Goal: Share content: Share content

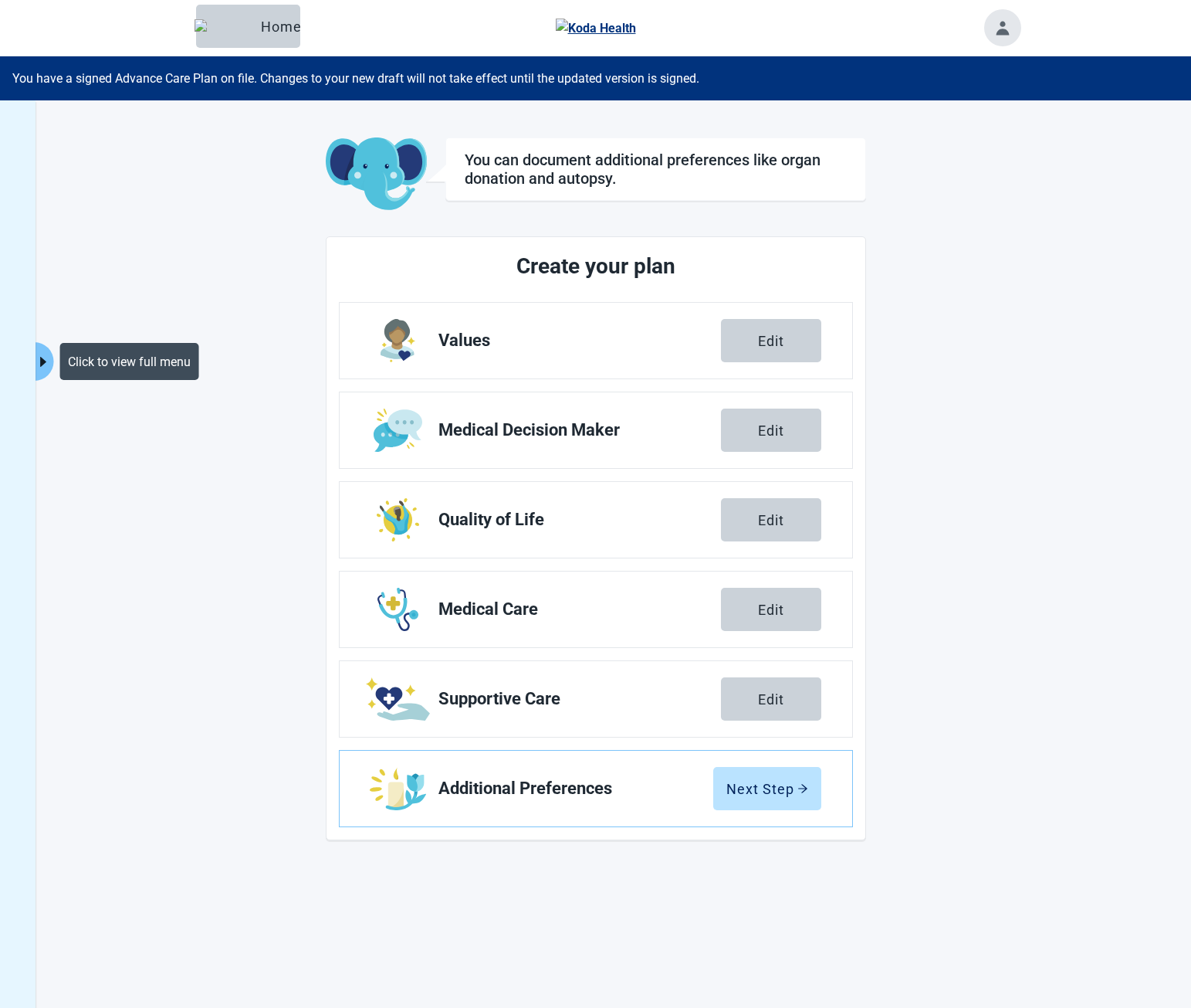
drag, startPoint x: 39, startPoint y: 370, endPoint x: 79, endPoint y: 344, distance: 47.7
click at [39, 370] on button "Click to view full menu" at bounding box center [44, 361] width 19 height 39
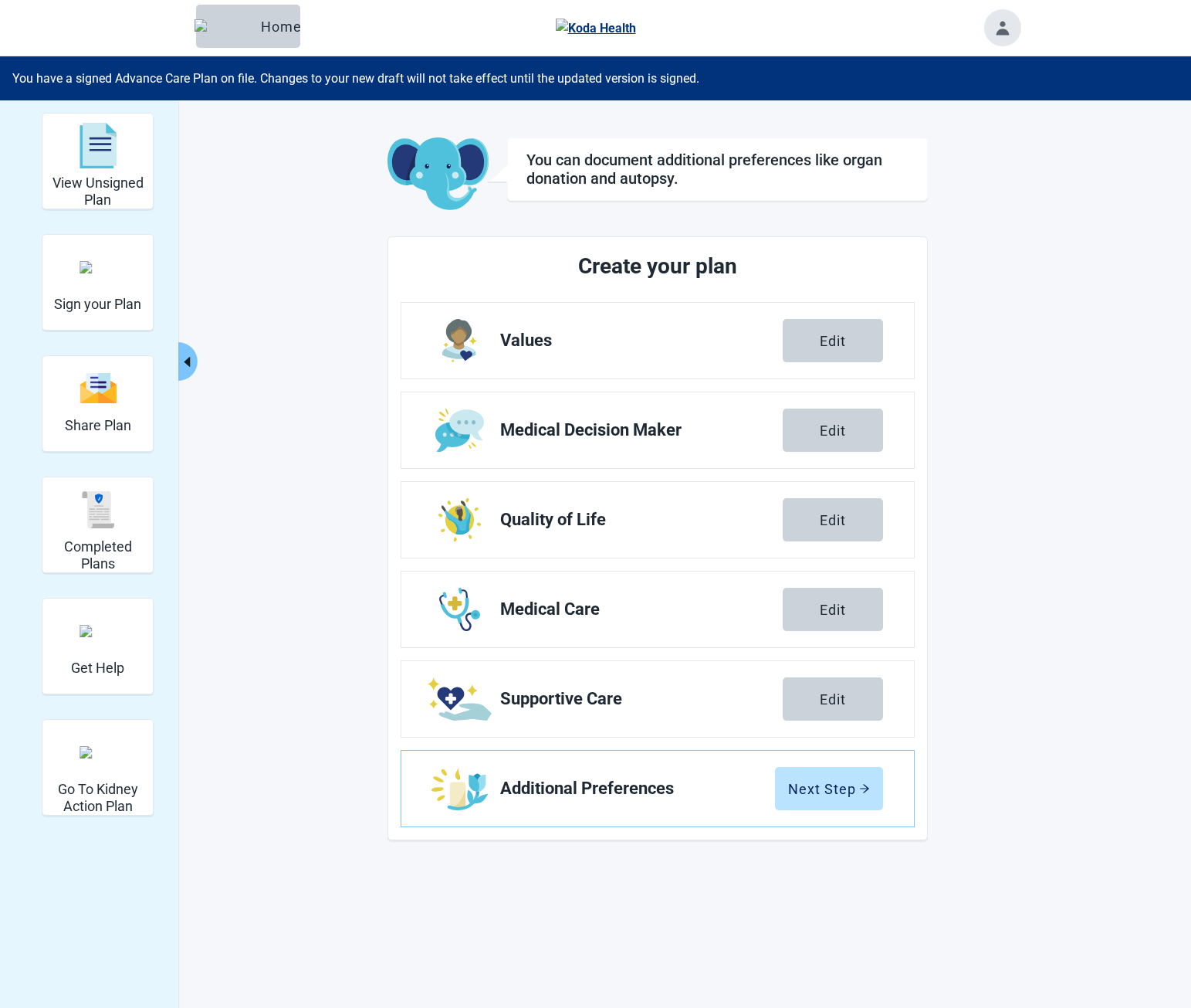
click at [190, 360] on icon "caret-left" at bounding box center [187, 362] width 14 height 14
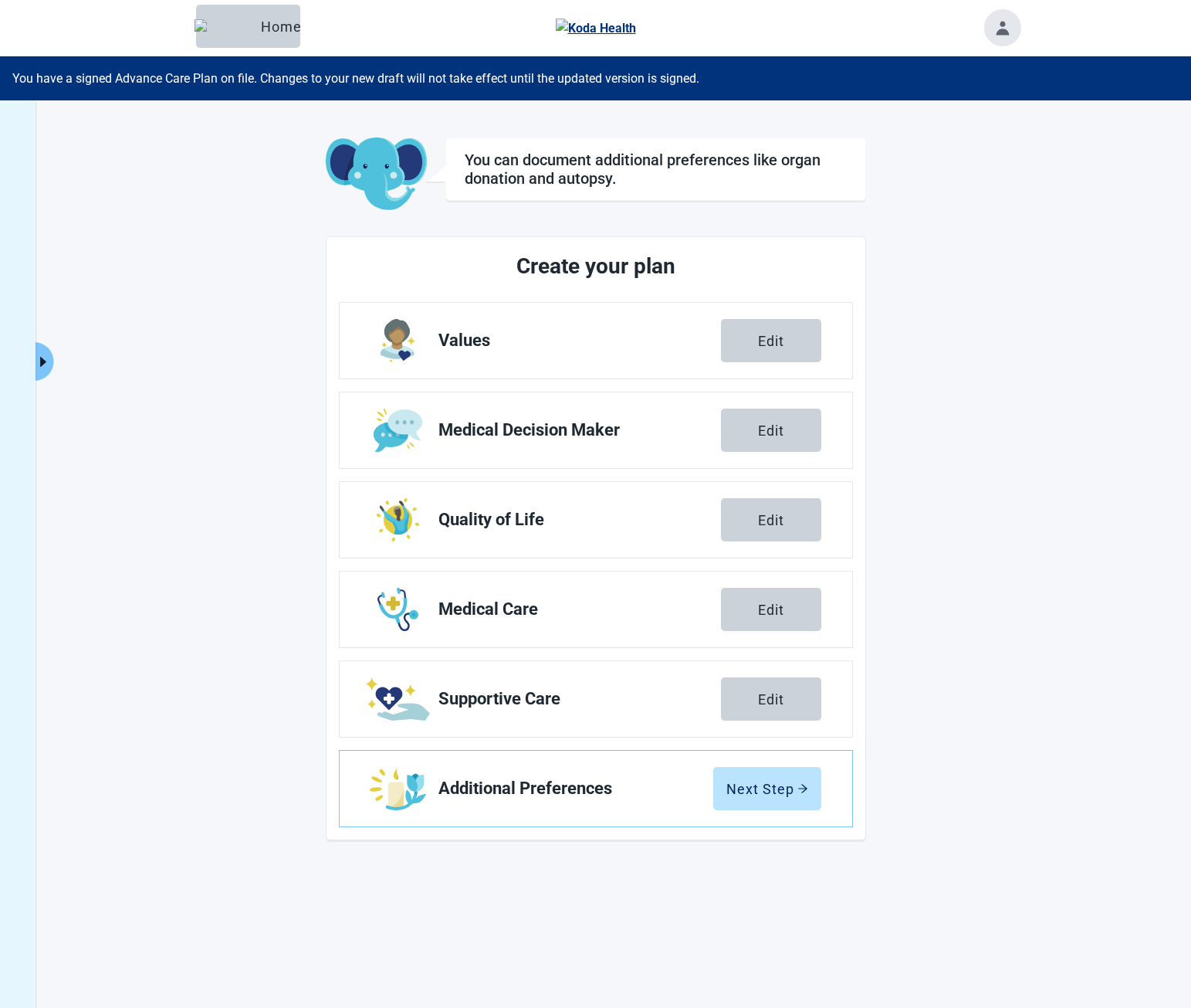
click at [50, 352] on button "Expand menu" at bounding box center [44, 361] width 19 height 39
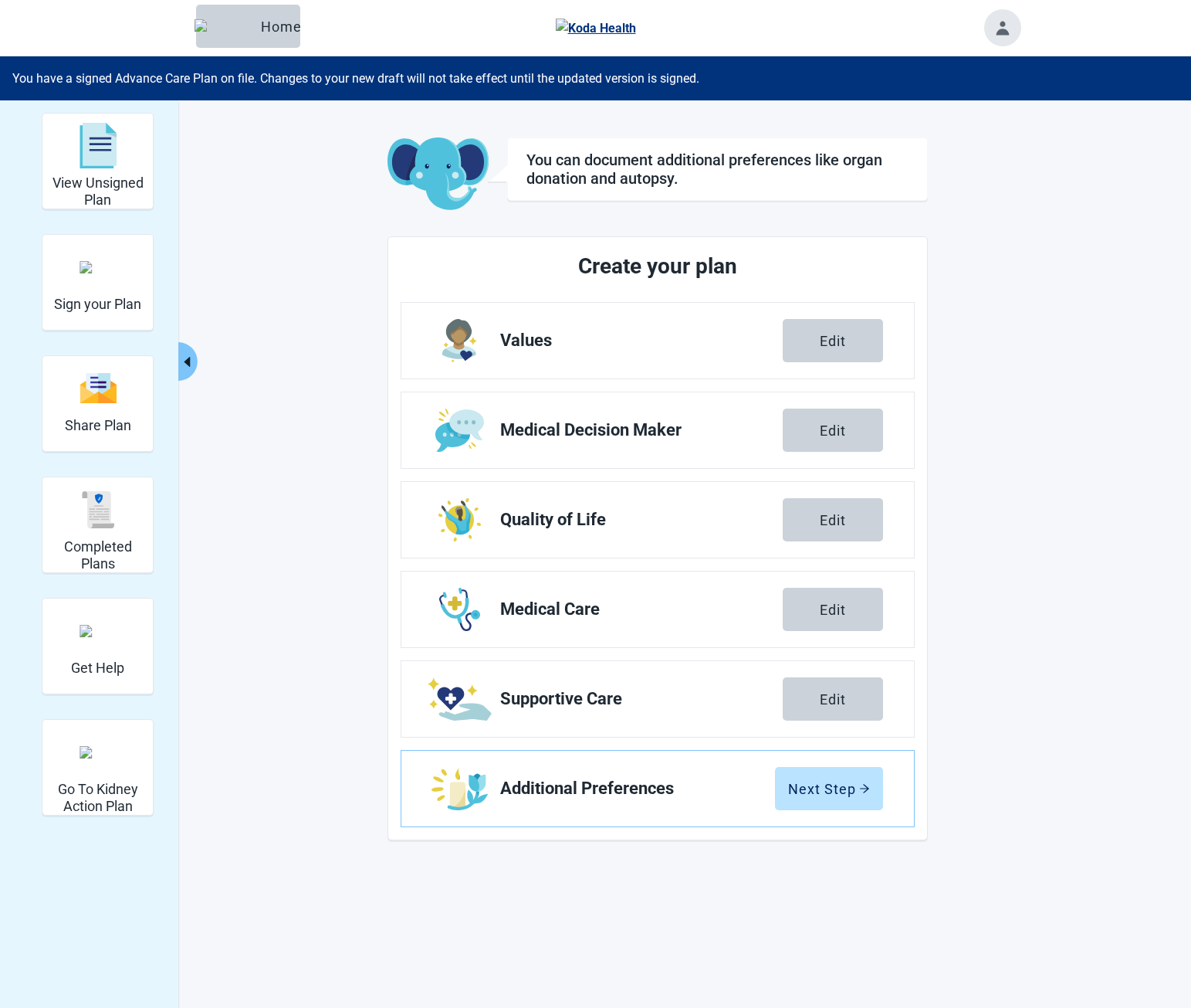
click at [187, 359] on icon "caret-left" at bounding box center [187, 361] width 6 height 10
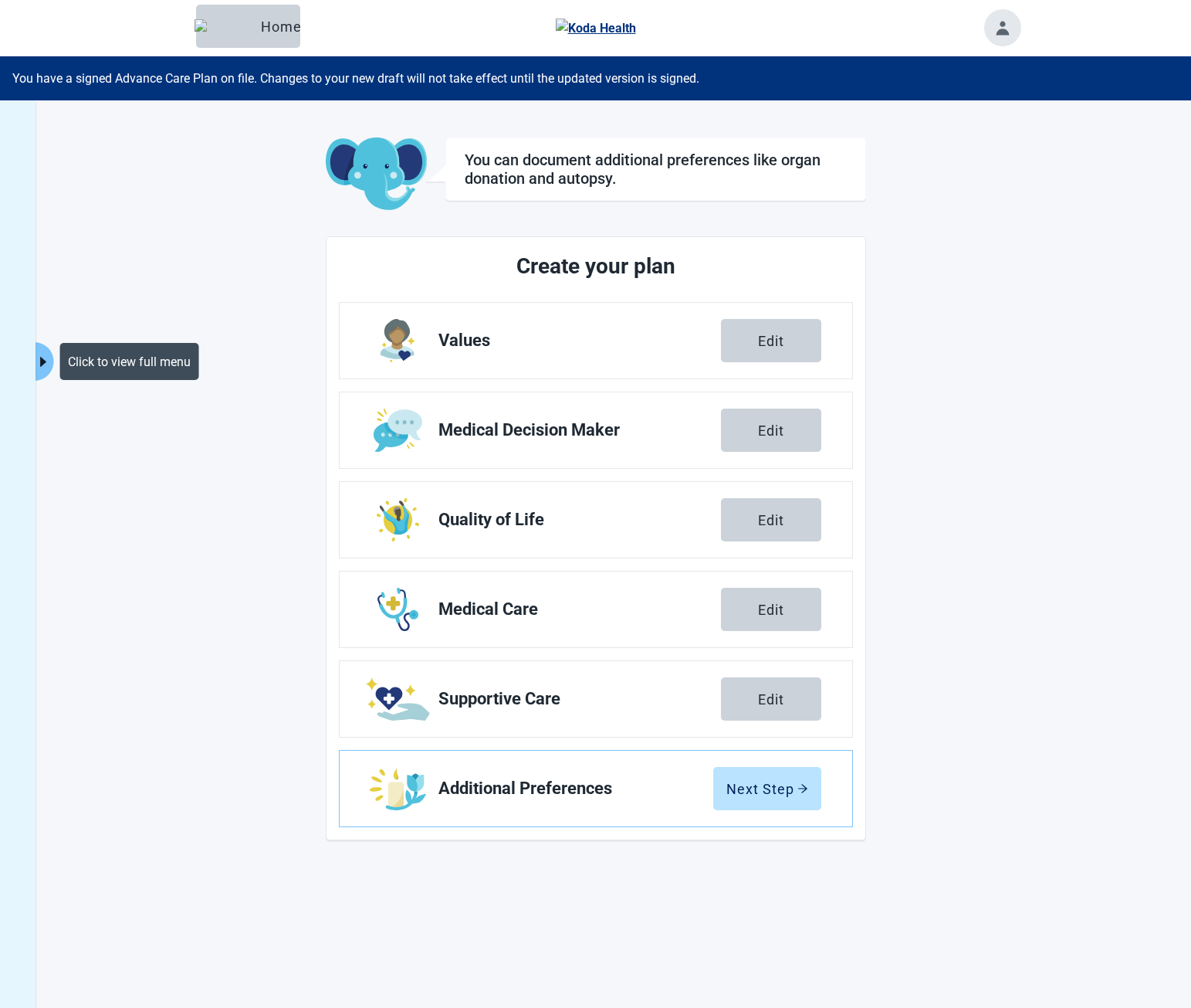
click at [47, 349] on button "Click to view full menu" at bounding box center [44, 361] width 19 height 39
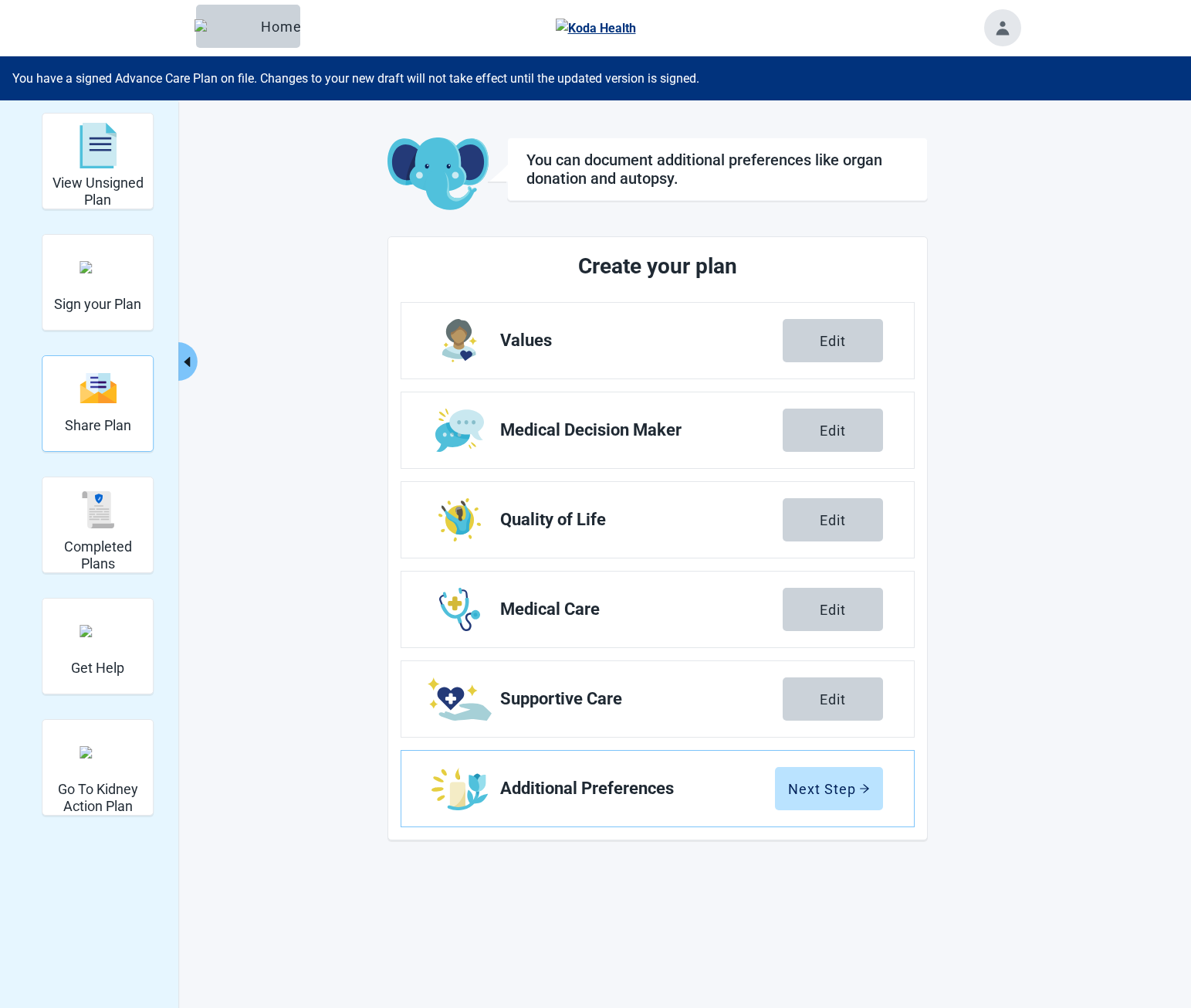
click at [94, 391] on img "Share Plan" at bounding box center [98, 388] width 37 height 33
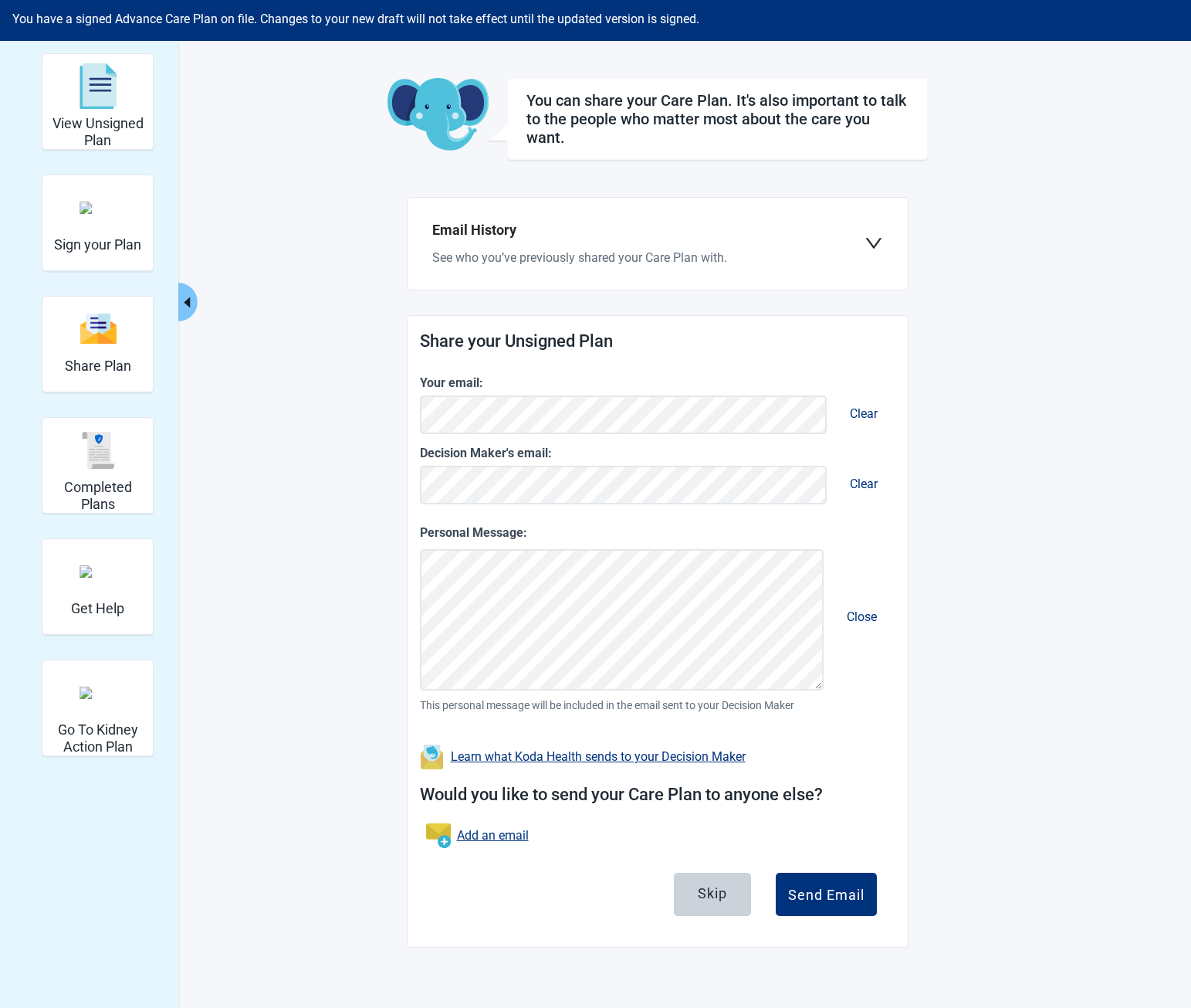
scroll to position [100, 0]
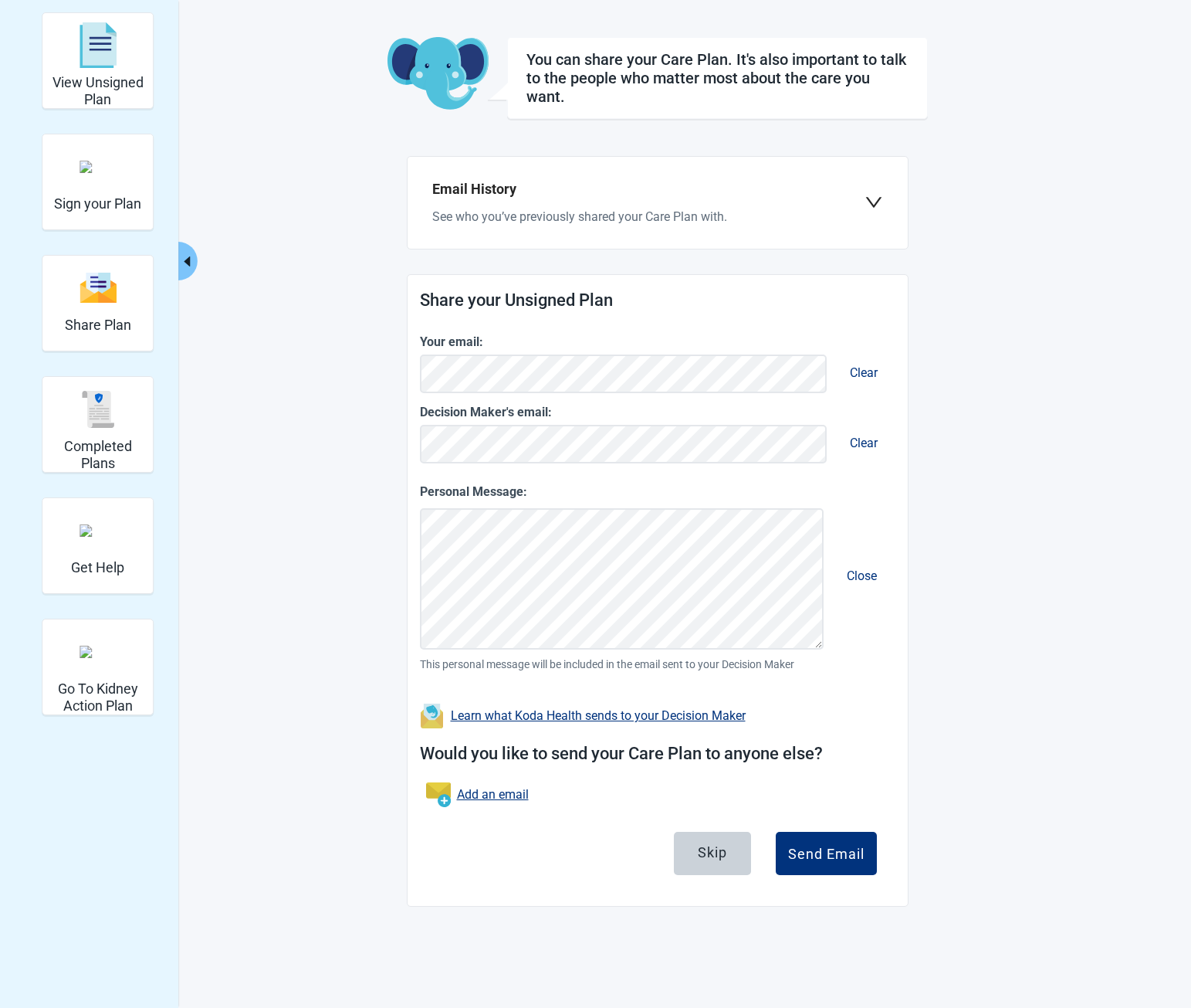
click at [996, 729] on main "You can share your Care Plan. It's also important to talk to the people who mat…" at bounding box center [658, 472] width 726 height 870
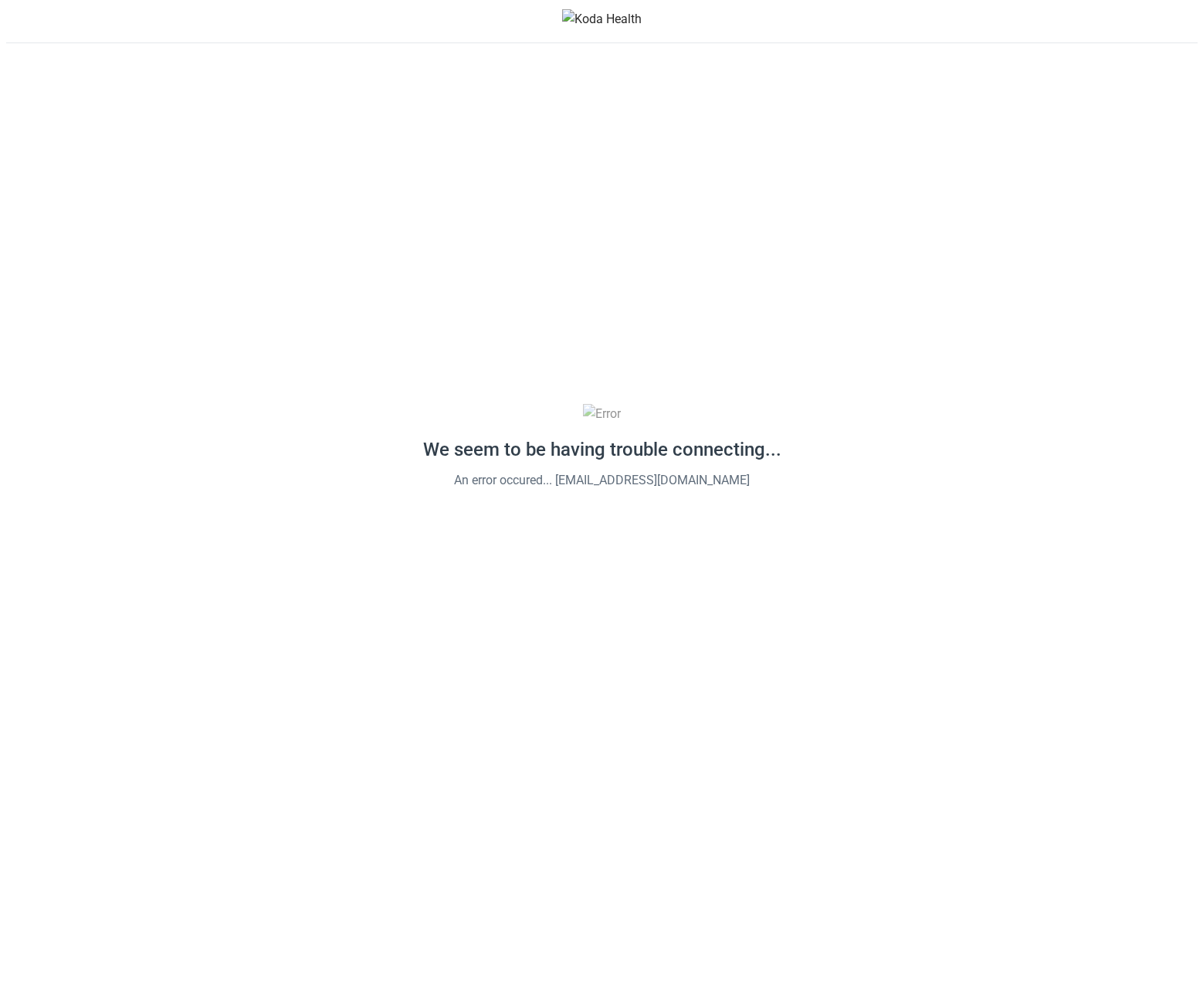
scroll to position [0, 0]
